Goal: Information Seeking & Learning: Learn about a topic

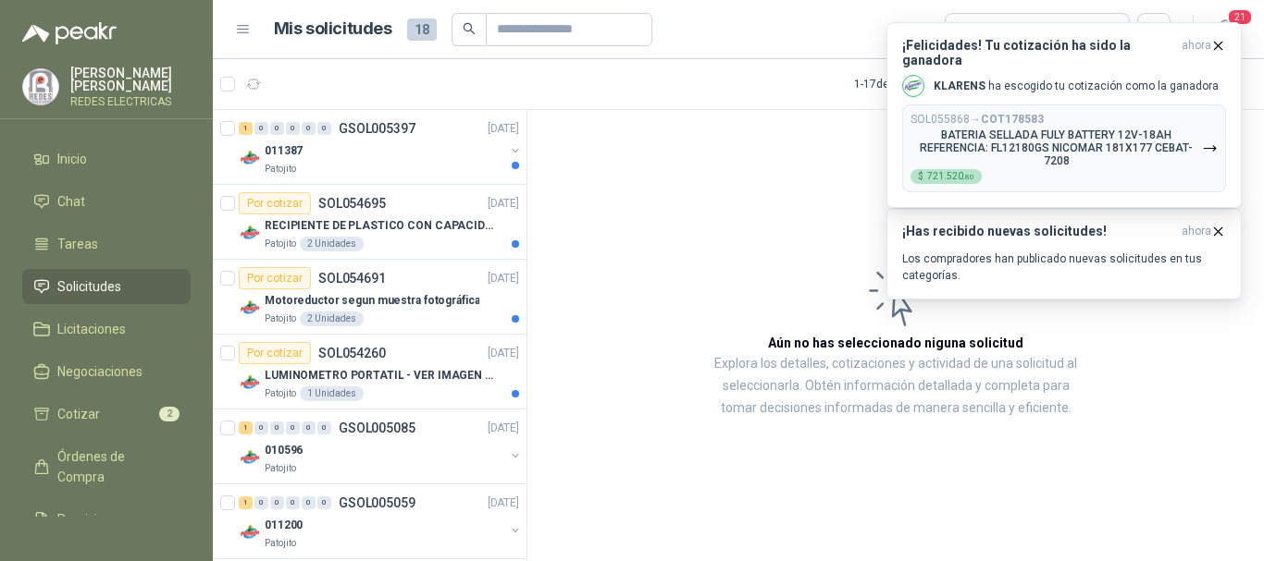
click at [736, 184] on article "Aún no has seleccionado niguna solicitud Explora los detalles, cotizaciones y a…" at bounding box center [895, 339] width 736 height 458
click at [376, 383] on div "LUMINOMETRO PORTATIL - VER IMAGEN ADJUNTA" at bounding box center [392, 375] width 254 height 22
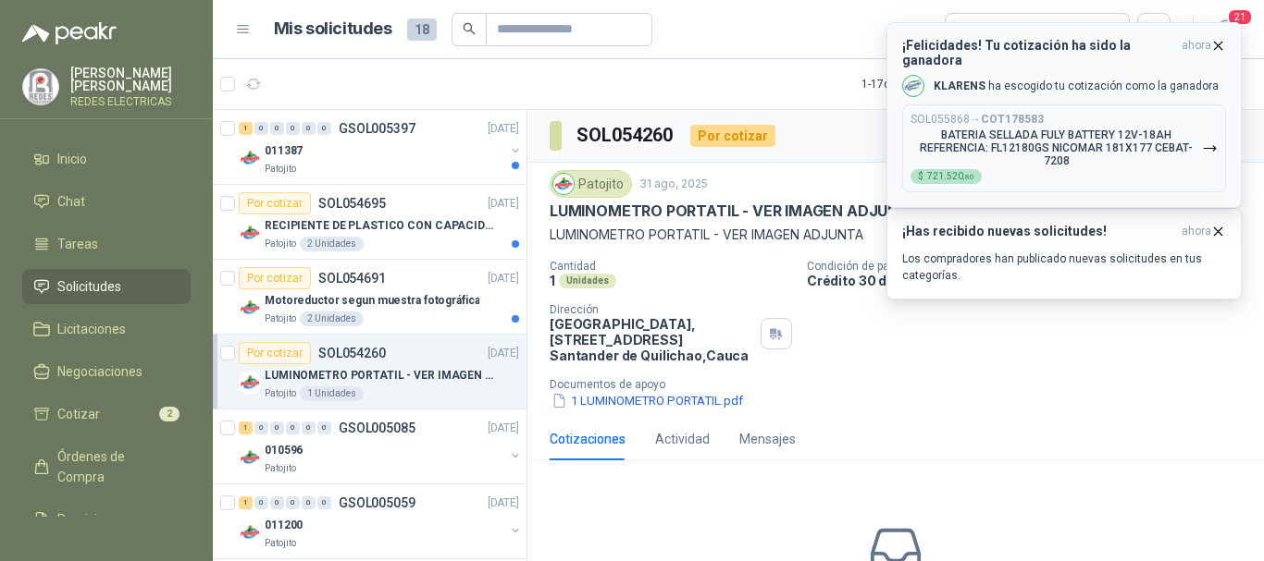
click at [1219, 45] on icon "button" at bounding box center [1218, 46] width 16 height 16
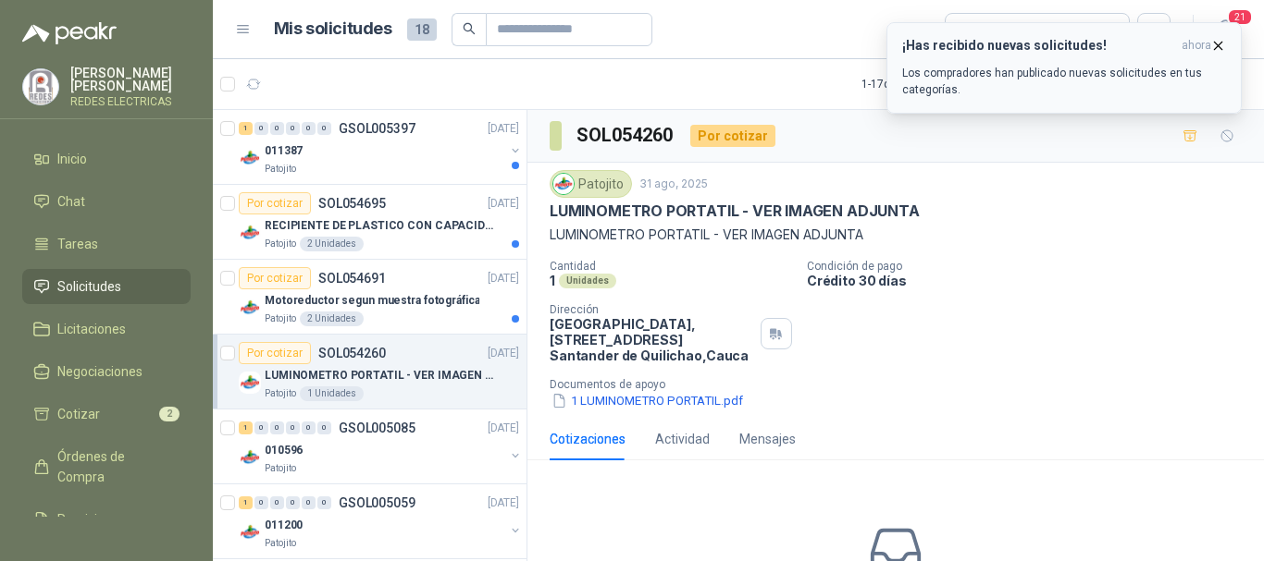
click at [1217, 44] on icon "button" at bounding box center [1218, 45] width 7 height 7
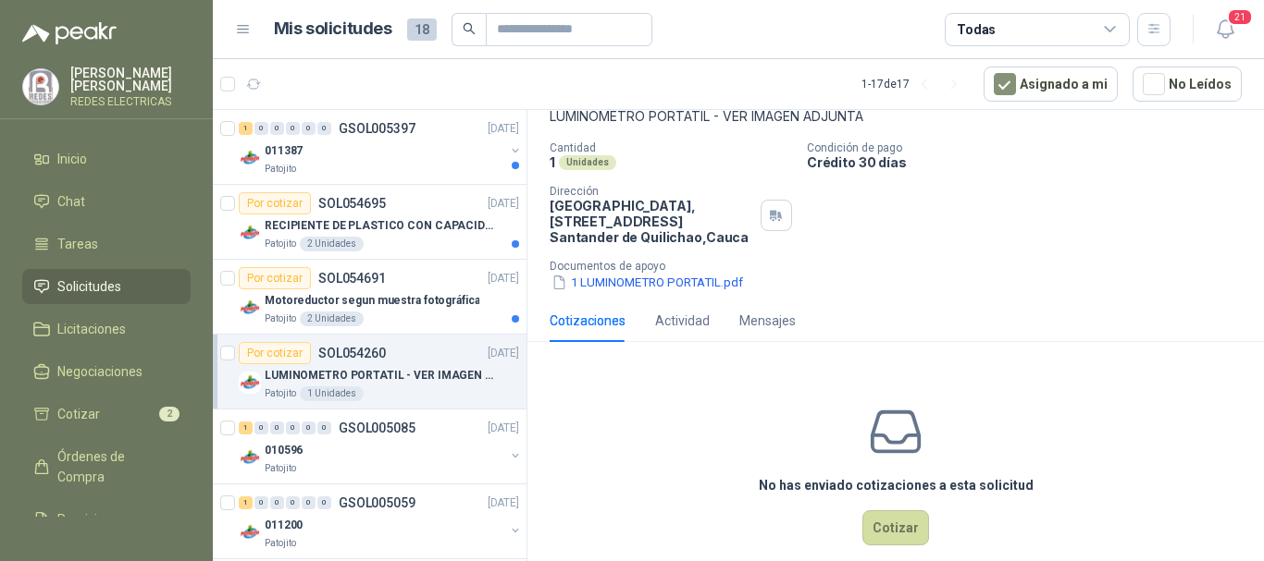
scroll to position [51, 0]
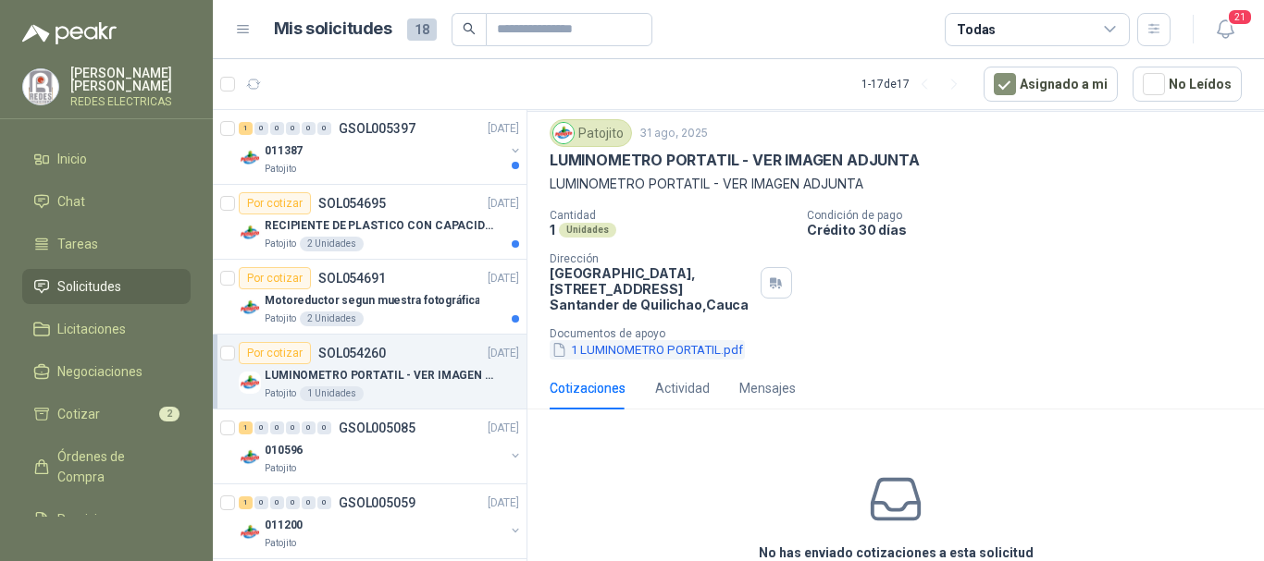
click at [667, 350] on button "1 LUMINOMETRO PORTATIL.pdf" at bounding box center [646, 349] width 195 height 19
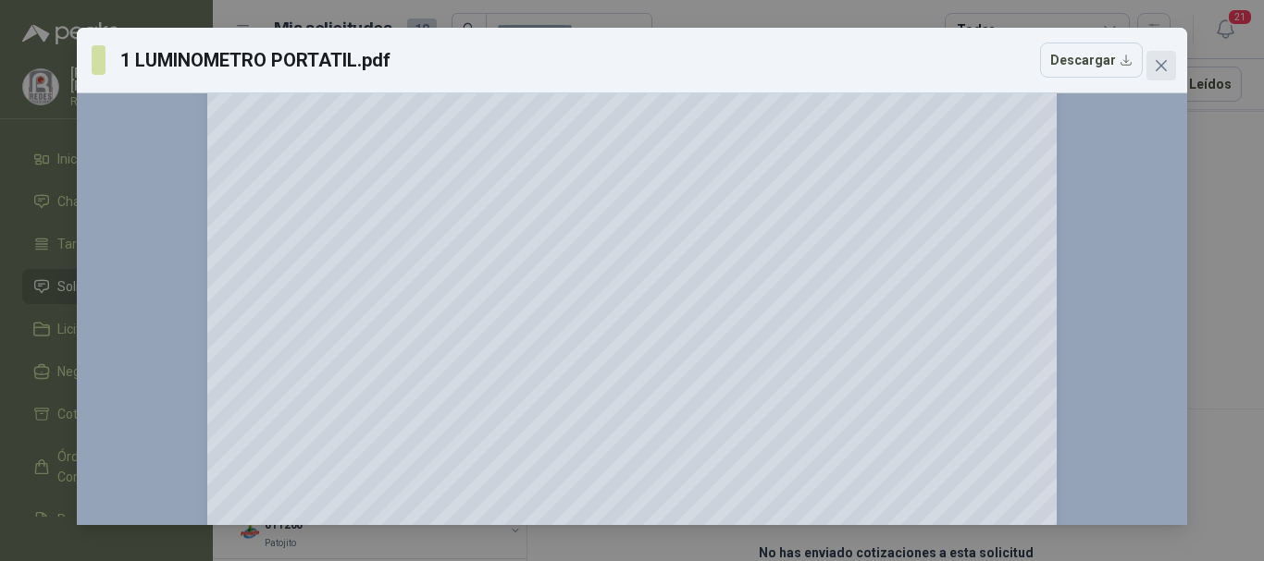
click at [1165, 61] on icon "close" at bounding box center [1160, 65] width 11 height 11
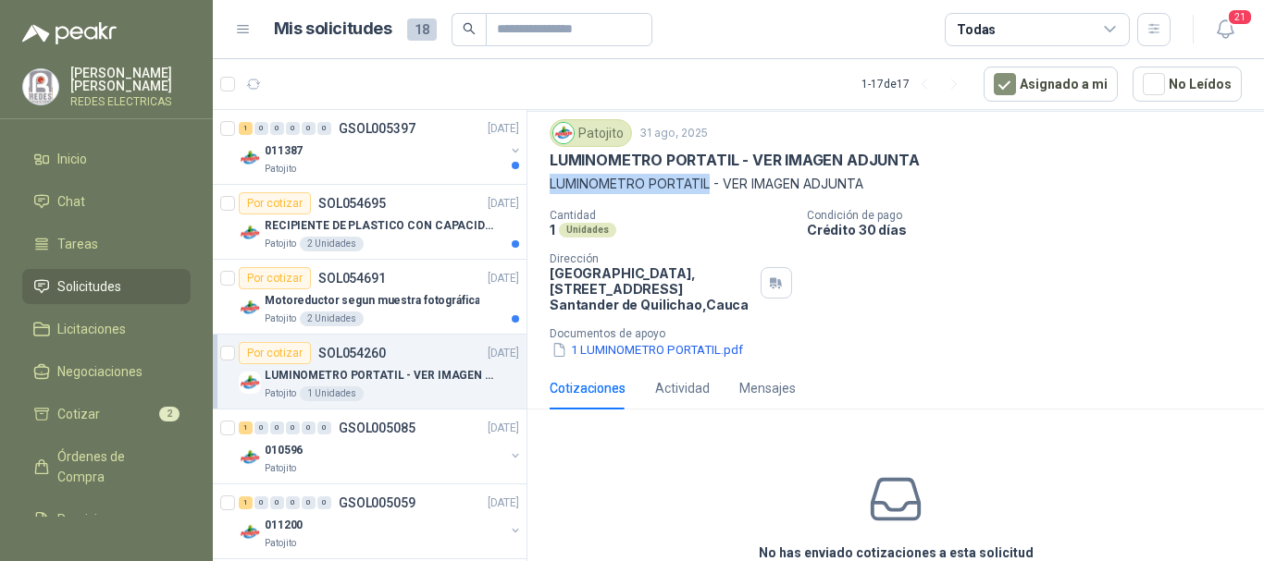
drag, startPoint x: 711, startPoint y: 184, endPoint x: 550, endPoint y: 178, distance: 161.1
click at [550, 178] on p "LUMINOMETRO PORTATIL - VER IMAGEN ADJUNTA" at bounding box center [895, 184] width 692 height 20
copy p "LUMINOMETRO PORTATIL"
click at [372, 293] on p "Motoreductor segun muestra fotográfica" at bounding box center [372, 301] width 215 height 18
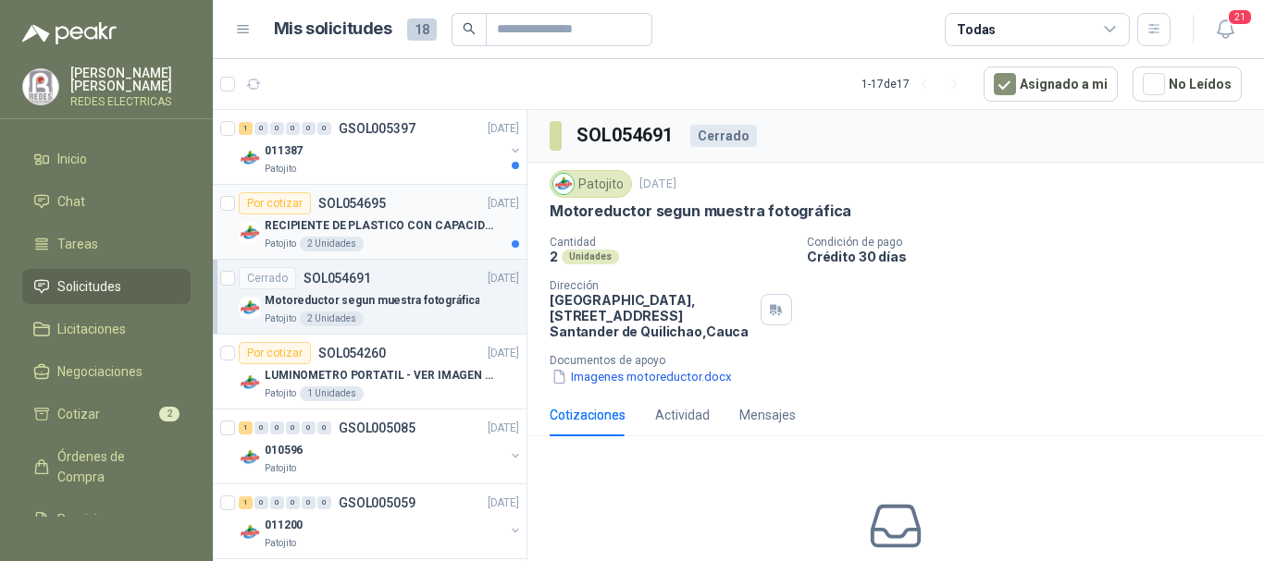
click at [378, 217] on p "RECIPIENTE DE PLASTICO CON CAPACIDAD DE 1.8 LT PARA LA EXTRACCIÓN MANUAL DE LIQ…" at bounding box center [380, 226] width 230 height 18
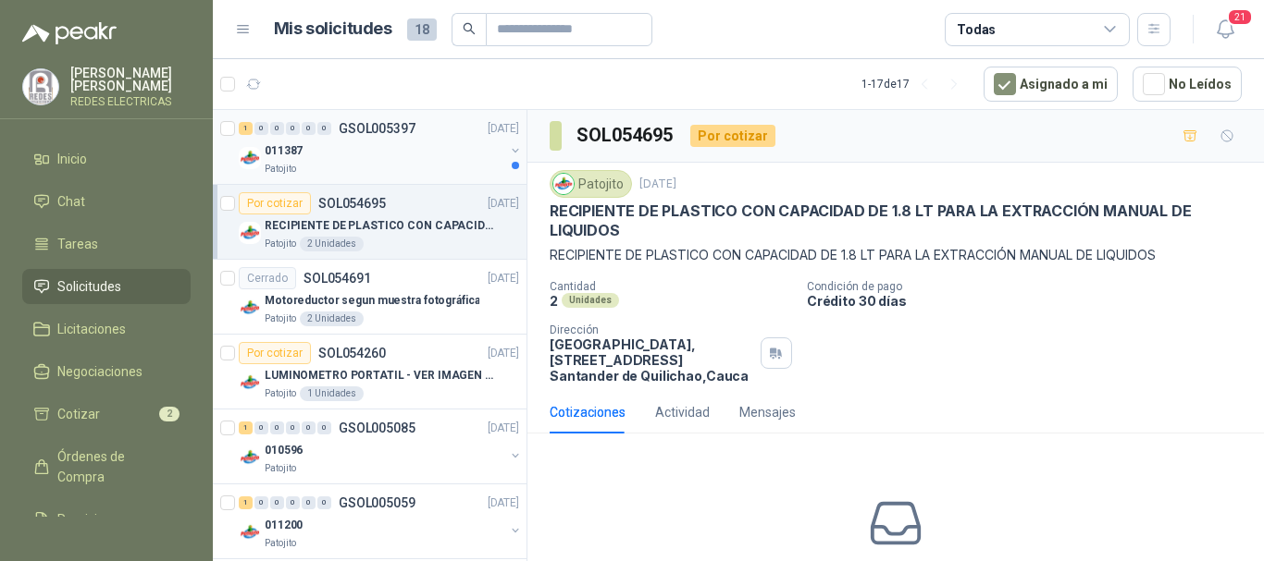
click at [349, 141] on div "011387" at bounding box center [385, 151] width 240 height 22
